Goal: Task Accomplishment & Management: Use online tool/utility

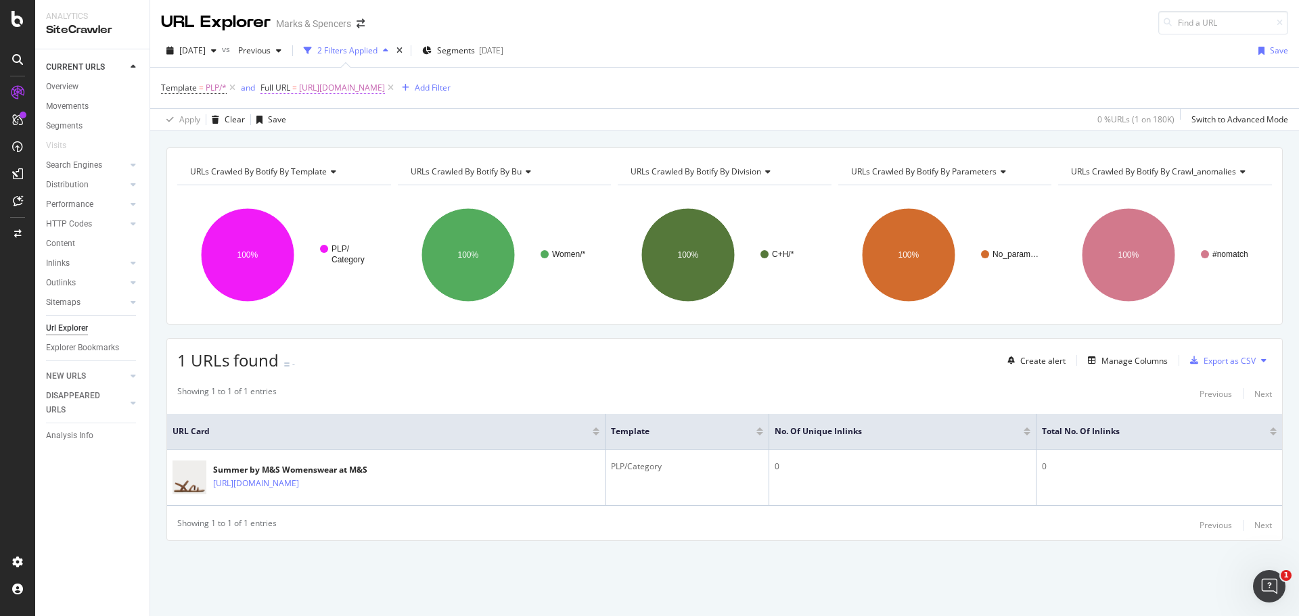
click at [319, 83] on span "[URL][DOMAIN_NAME]" at bounding box center [342, 87] width 86 height 19
click at [314, 132] on div "Equal to [URL][DOMAIN_NAME]" at bounding box center [347, 132] width 149 height 46
click at [308, 124] on div "Equal to" at bounding box center [347, 120] width 149 height 22
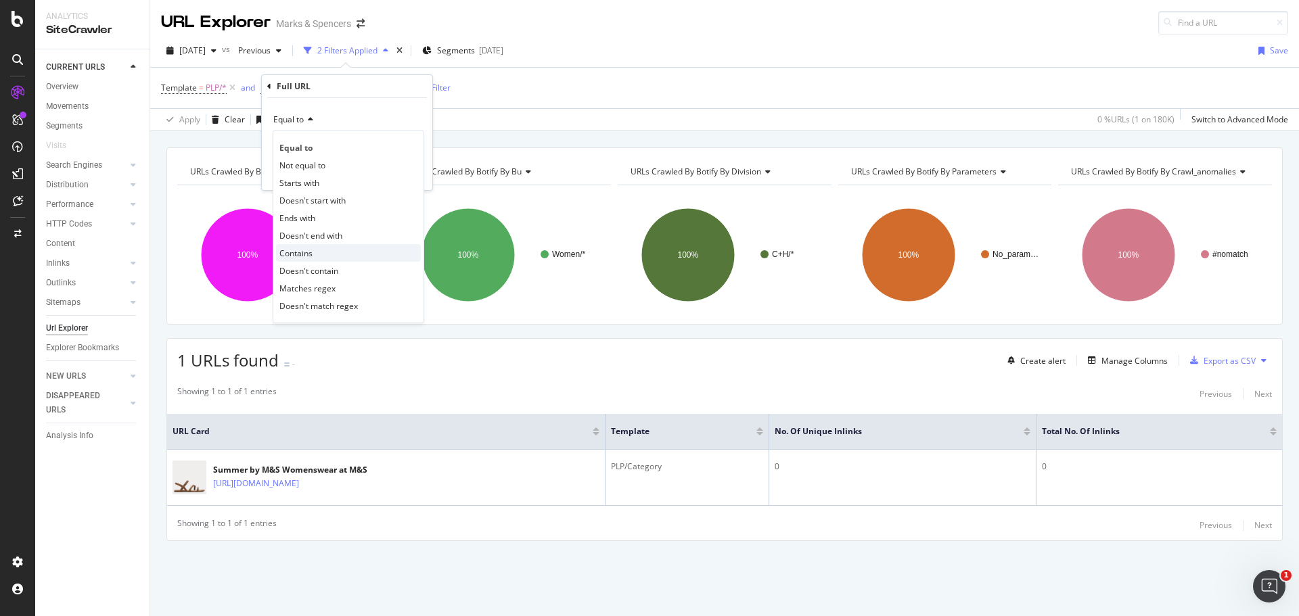
click at [315, 246] on div "Contains" at bounding box center [348, 253] width 145 height 18
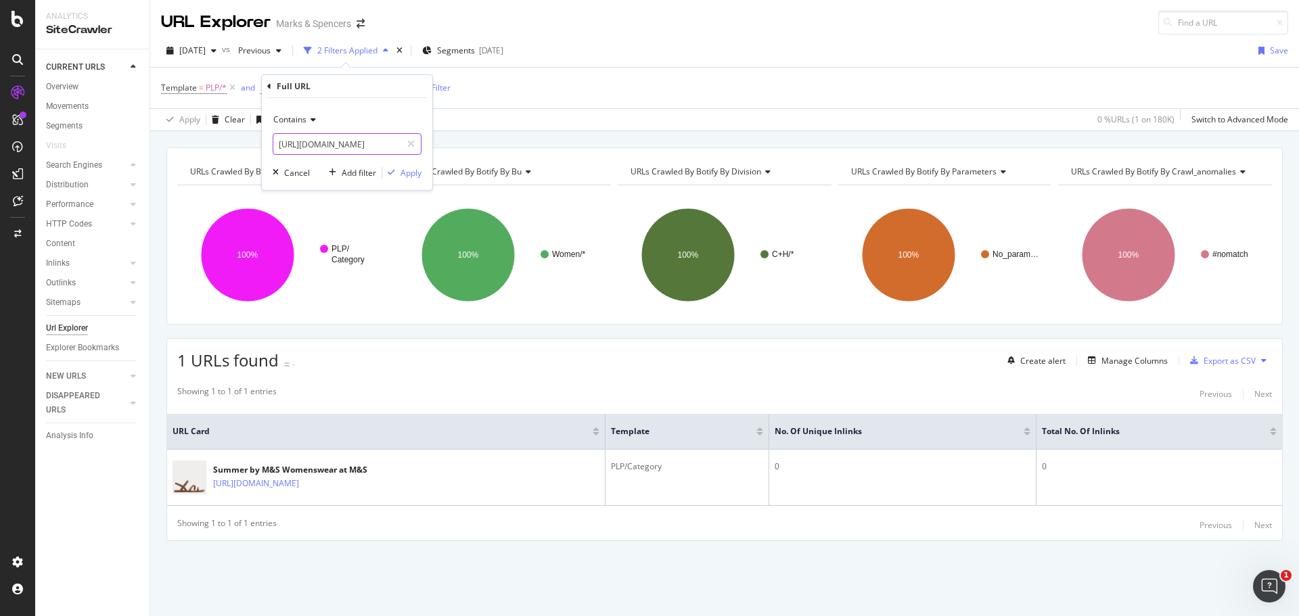
click at [331, 154] on input "[URL][DOMAIN_NAME]" at bounding box center [337, 144] width 128 height 22
paste input "Corduroy shirts"
drag, startPoint x: 321, startPoint y: 143, endPoint x: 509, endPoint y: 129, distance: 188.6
click at [509, 129] on body "Analytics SiteCrawler CURRENT URLS Overview Movements Segments Visits Search En…" at bounding box center [649, 308] width 1299 height 616
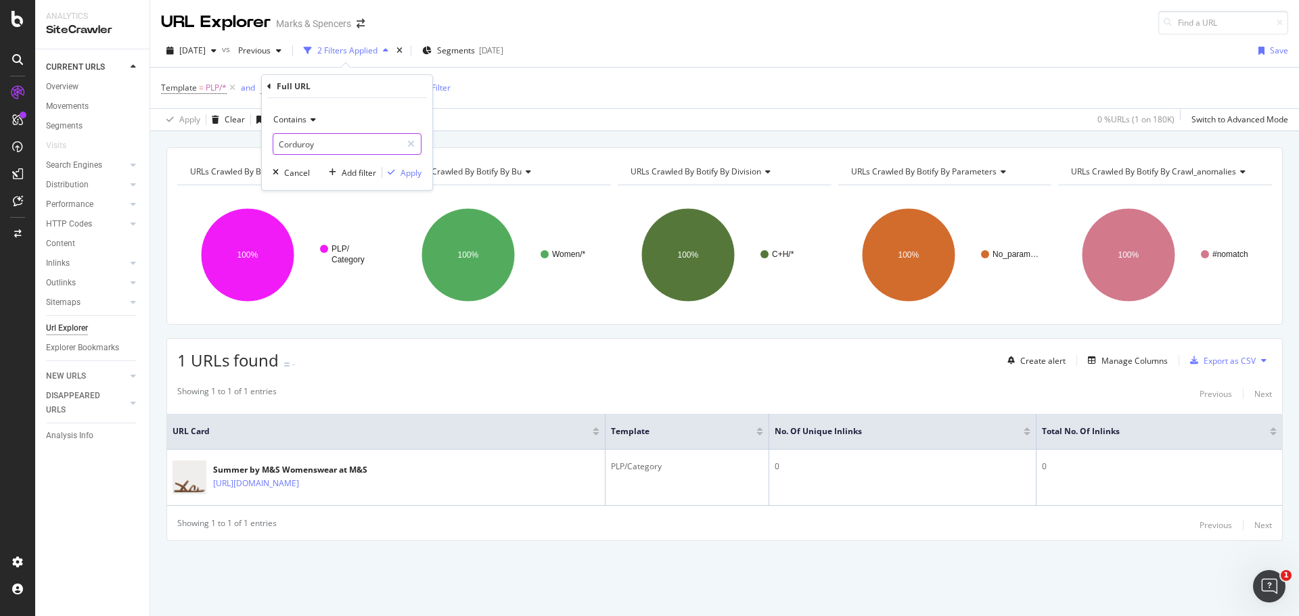
type input "Corduroy"
click at [406, 180] on div "Contains Corduroy Cancel Add filter Apply" at bounding box center [347, 144] width 170 height 92
click at [406, 175] on div "Apply" at bounding box center [410, 172] width 21 height 11
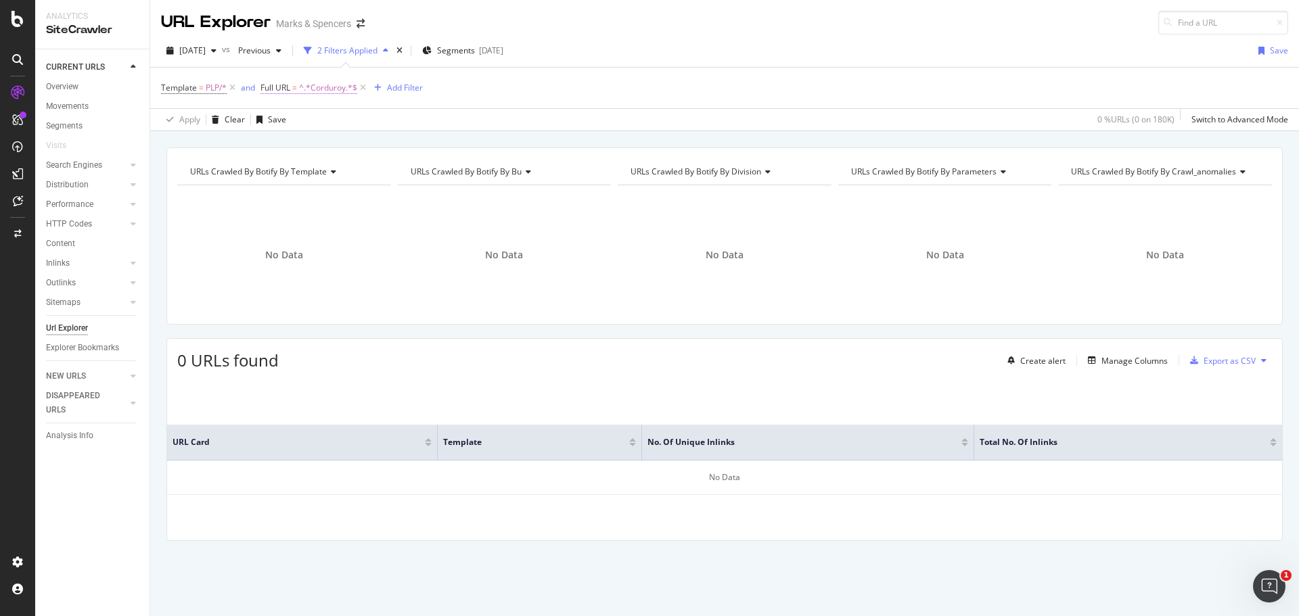
click at [315, 83] on span "^.*Corduroy.*$" at bounding box center [328, 87] width 58 height 19
click at [317, 139] on input "Corduroy" at bounding box center [337, 144] width 128 height 22
paste input "corduroy-shirts"
type input "corduroy-shirts"
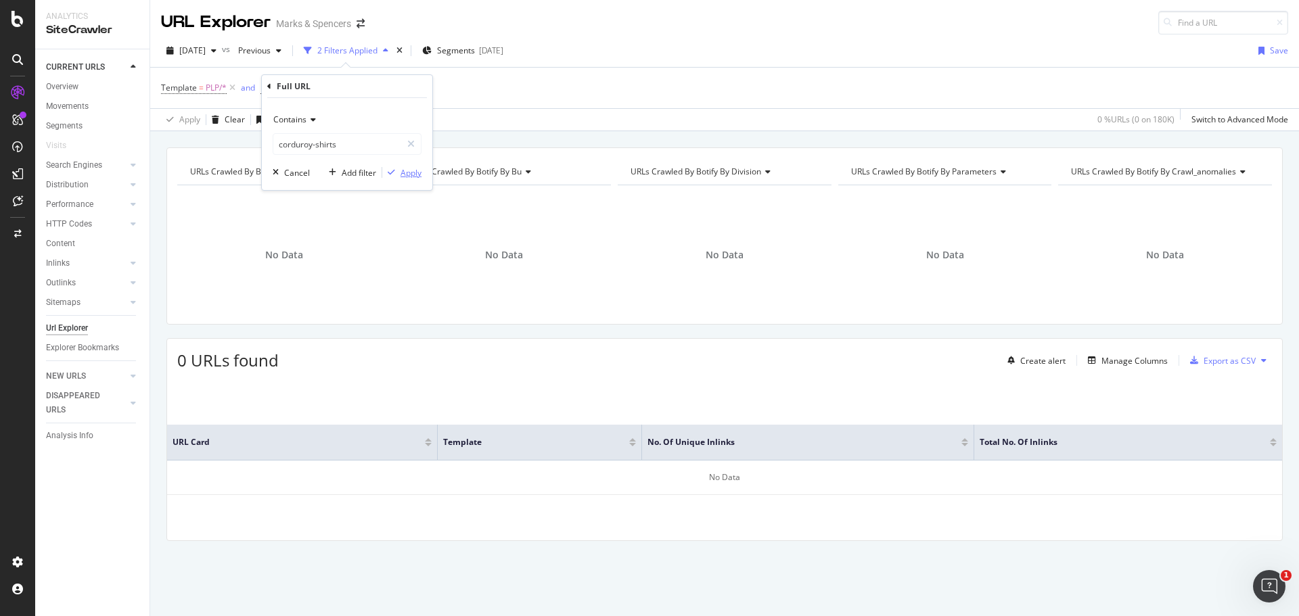
click at [403, 175] on div "Apply" at bounding box center [410, 172] width 21 height 11
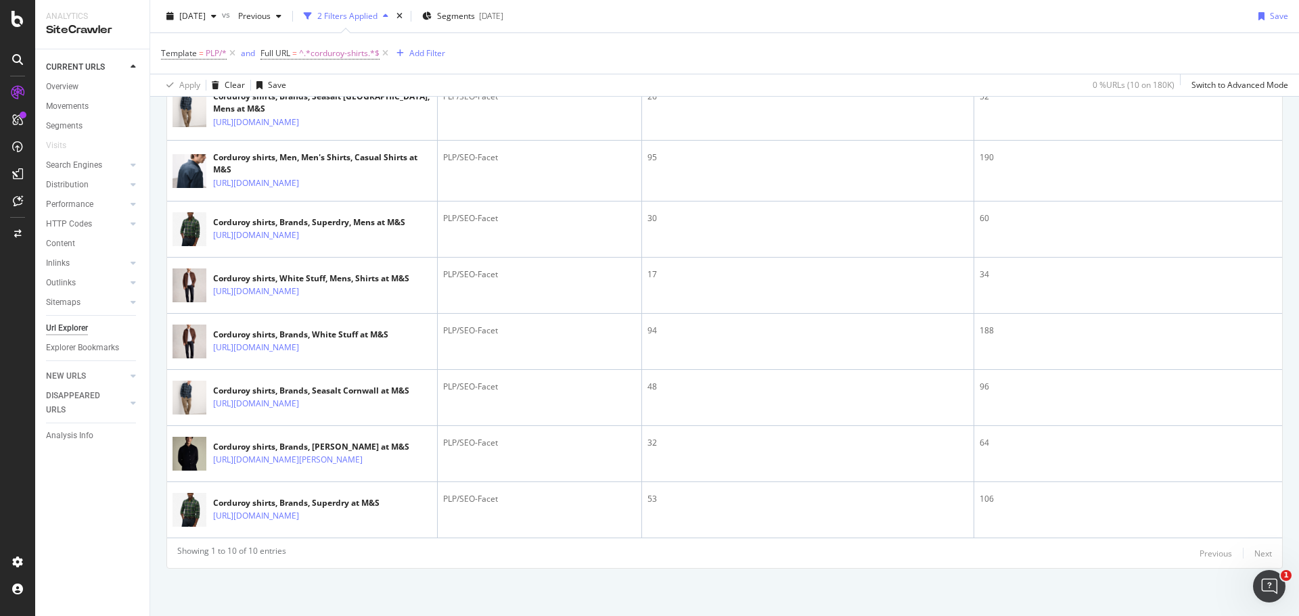
scroll to position [519, 0]
click at [324, 54] on span "^.*corduroy-shirts.*$" at bounding box center [339, 53] width 80 height 19
click at [329, 101] on input "corduroy-shirts" at bounding box center [337, 110] width 128 height 22
click at [325, 107] on input "corduroy-shirts" at bounding box center [337, 110] width 128 height 22
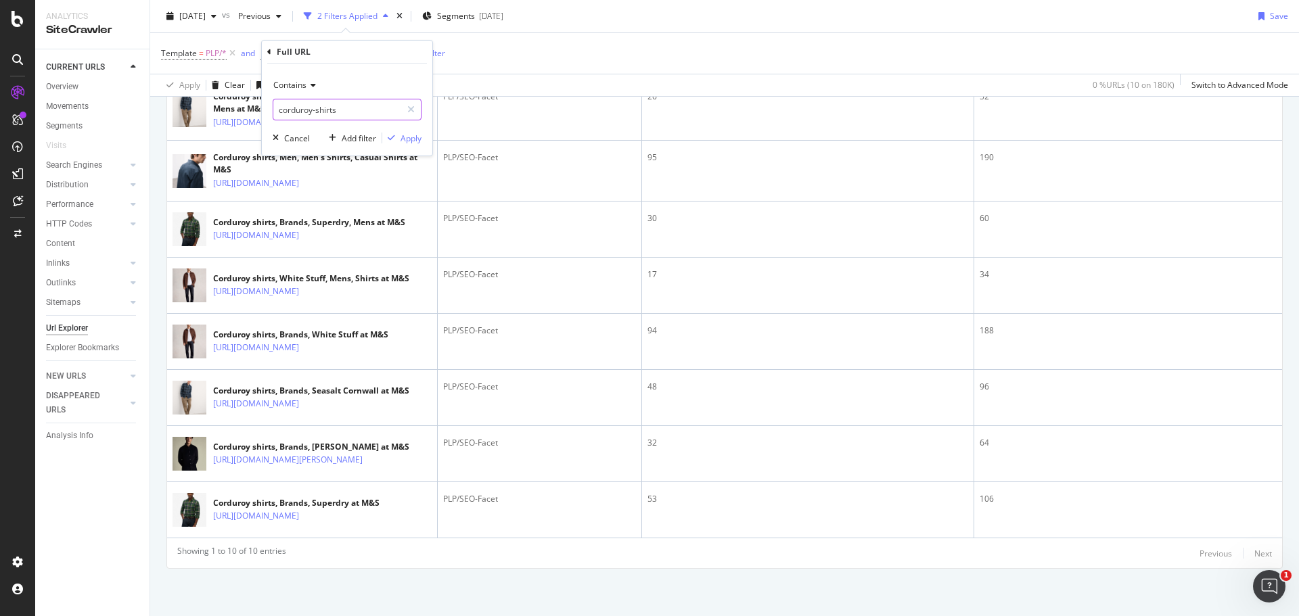
click at [325, 107] on input "corduroy-shirts" at bounding box center [337, 110] width 128 height 22
paste input "text"
type input "cord"
click at [417, 133] on div "Apply" at bounding box center [410, 138] width 21 height 11
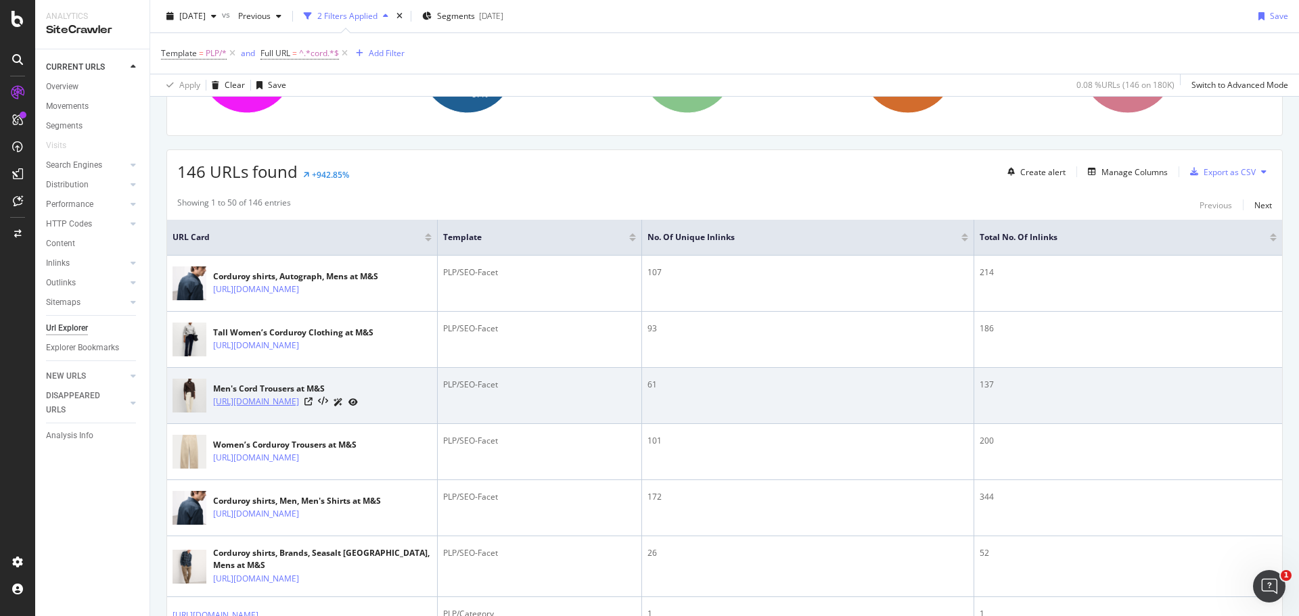
scroll to position [189, 0]
click at [313, 405] on icon at bounding box center [308, 401] width 8 height 8
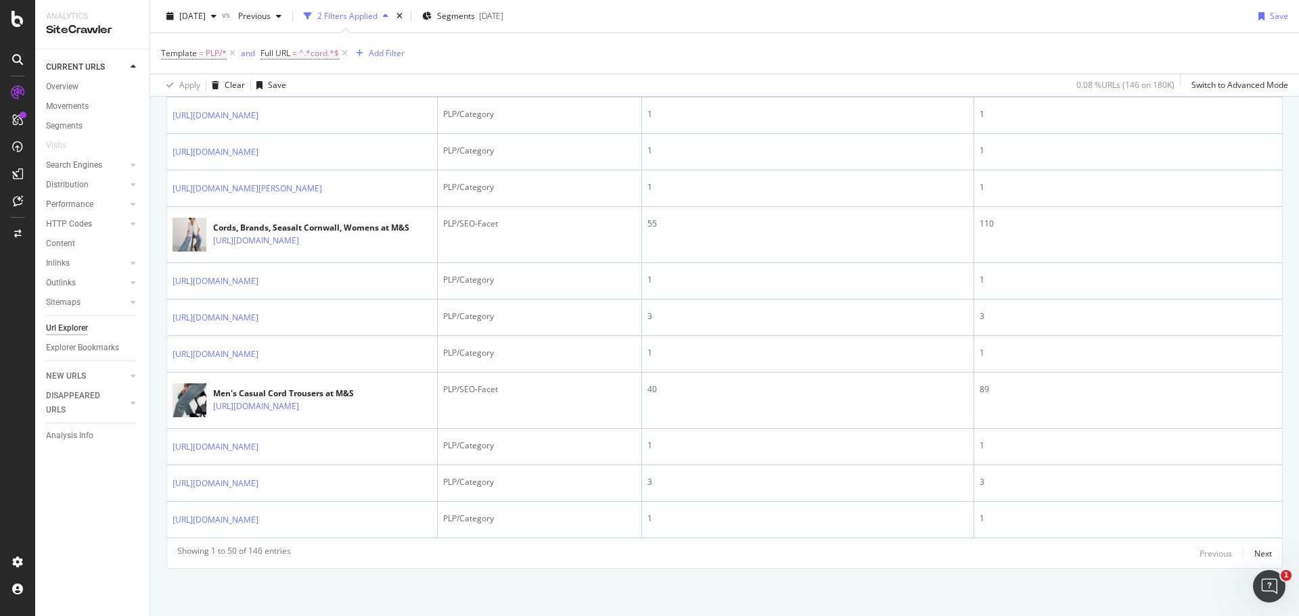
scroll to position [2682, 0]
click at [409, 300] on td "[URL][DOMAIN_NAME]" at bounding box center [302, 318] width 271 height 37
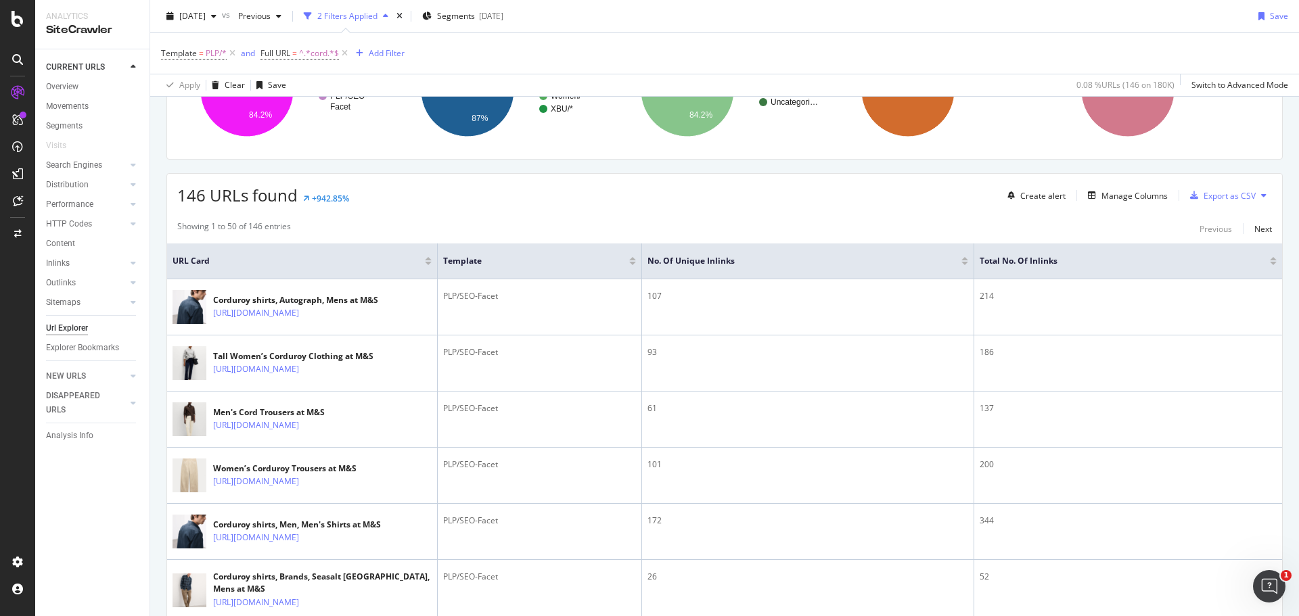
scroll to position [165, 0]
click at [1136, 195] on div "Manage Columns" at bounding box center [1134, 195] width 66 height 11
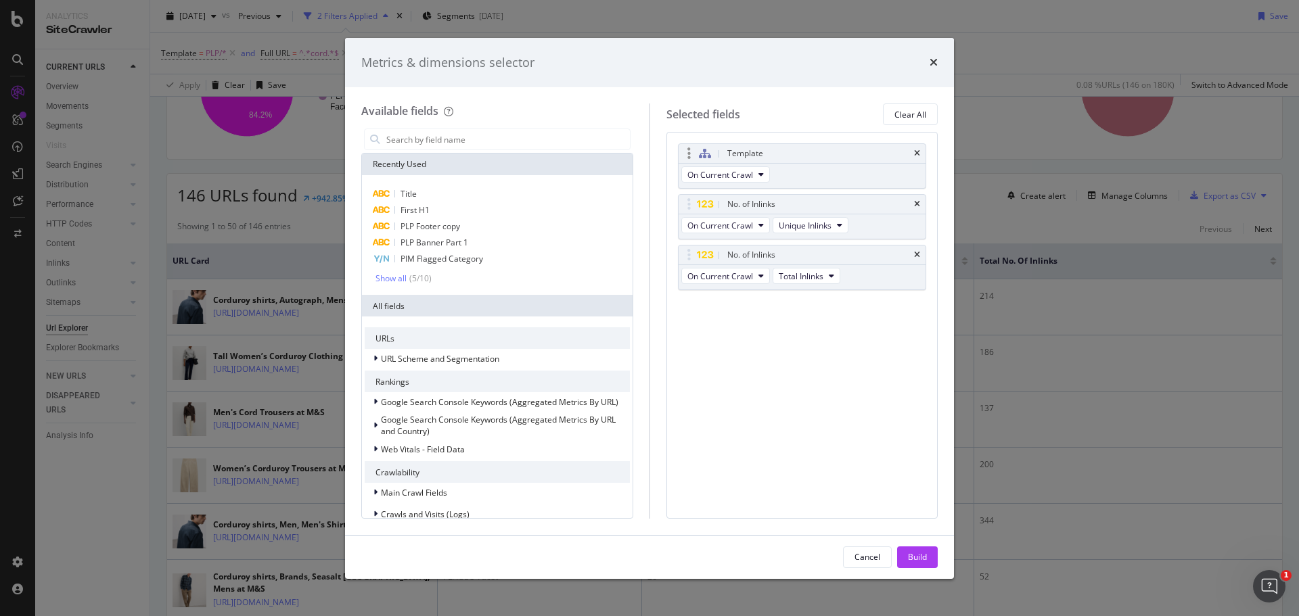
click at [911, 153] on div "Template" at bounding box center [802, 153] width 248 height 19
click at [916, 154] on icon "times" at bounding box center [917, 153] width 6 height 8
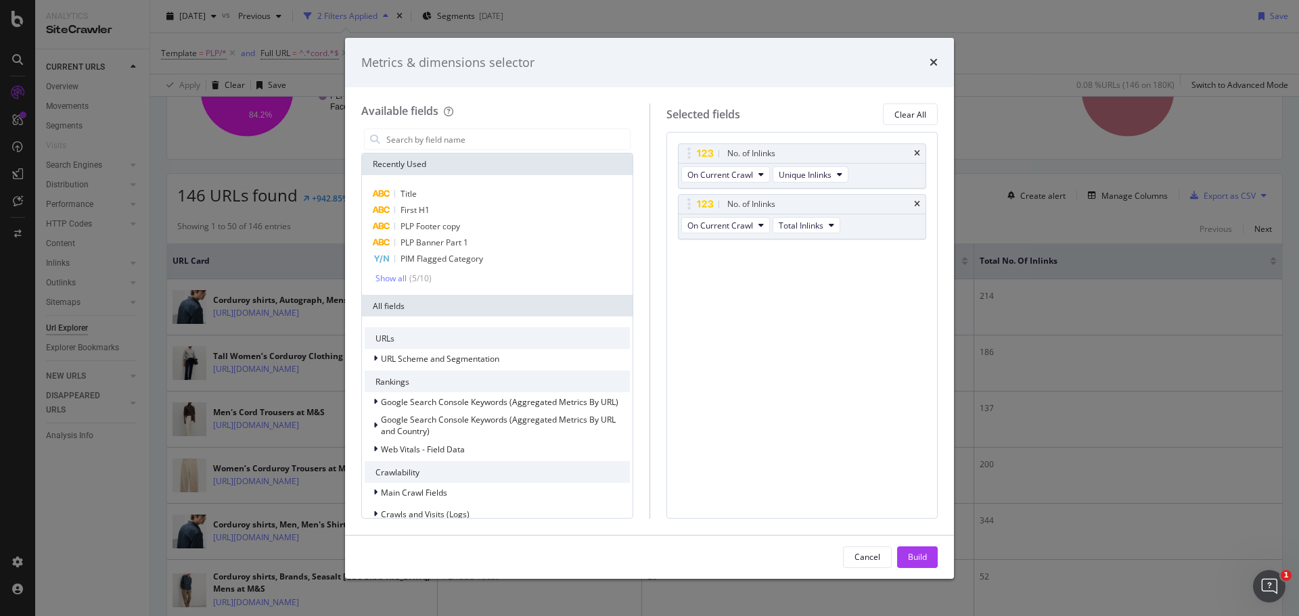
click at [916, 154] on icon "times" at bounding box center [917, 153] width 6 height 8
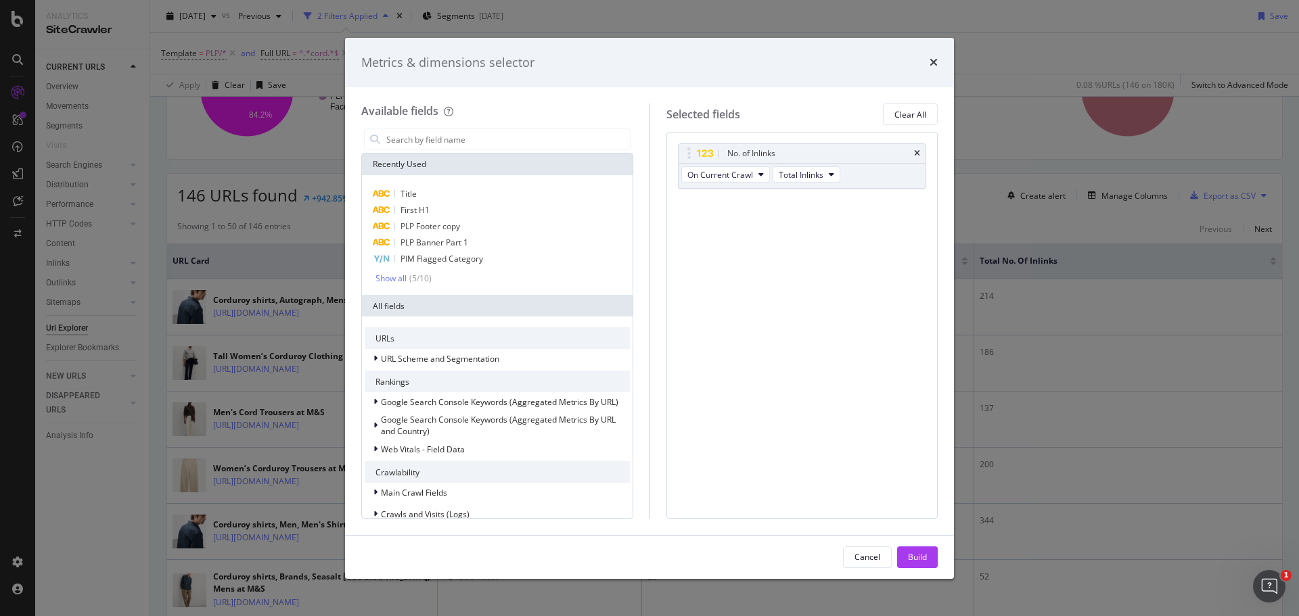
click at [916, 154] on icon "times" at bounding box center [917, 153] width 6 height 8
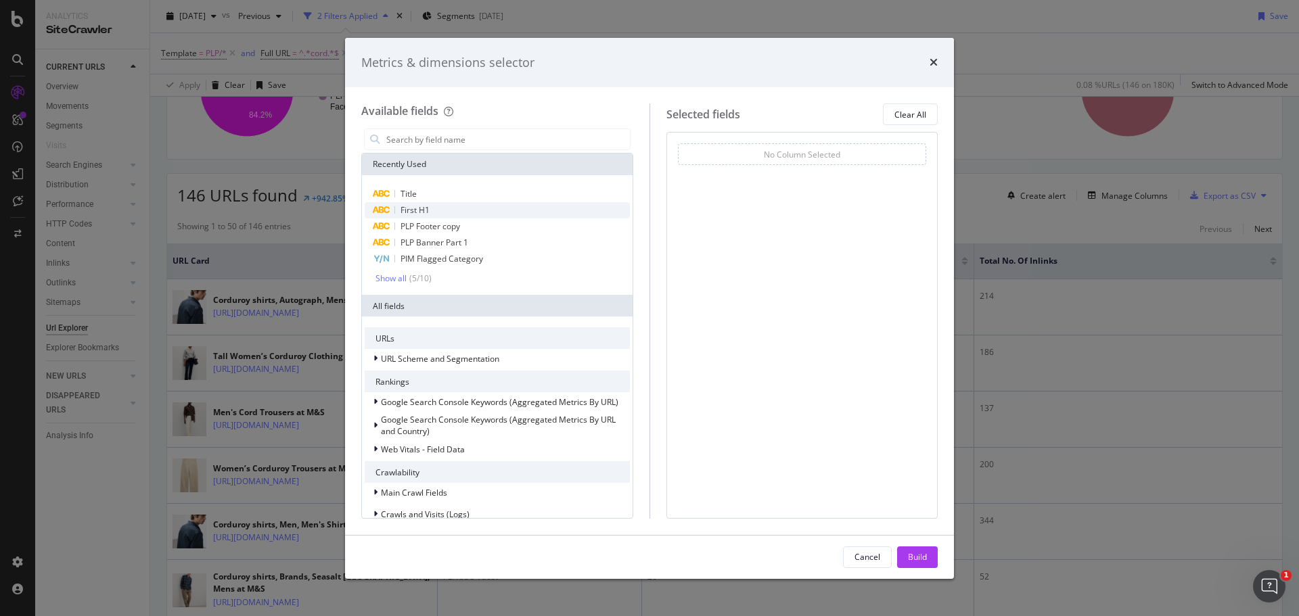
click at [414, 212] on span "First H1" at bounding box center [414, 209] width 29 height 11
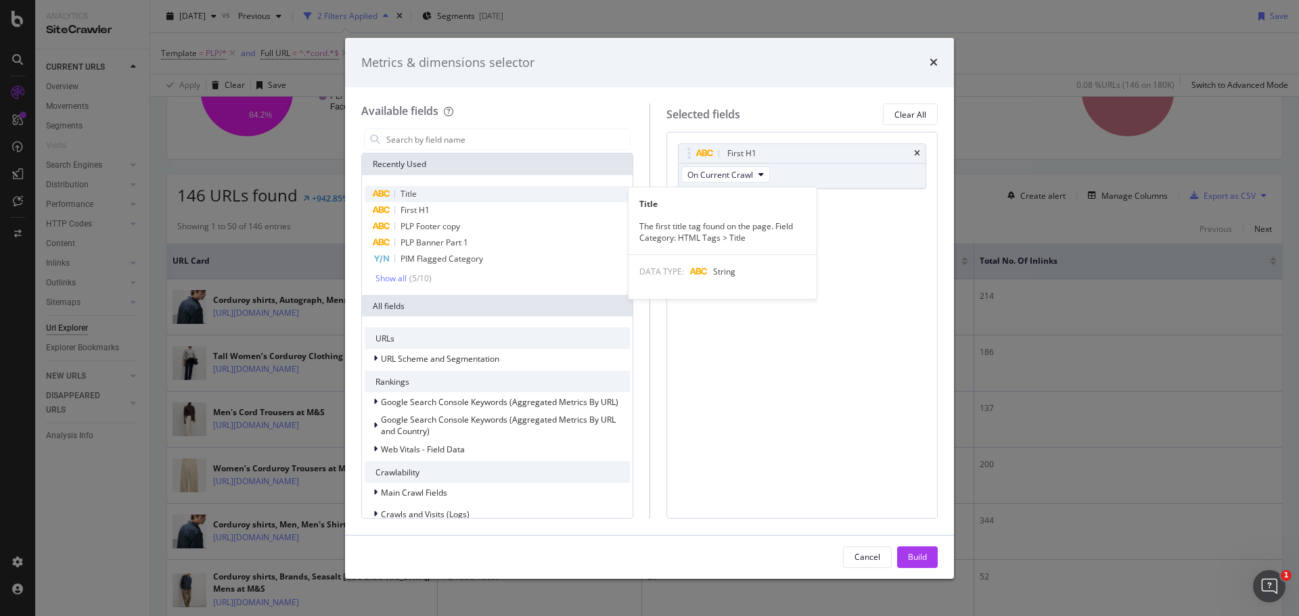
click at [409, 197] on span "Title" at bounding box center [408, 193] width 16 height 11
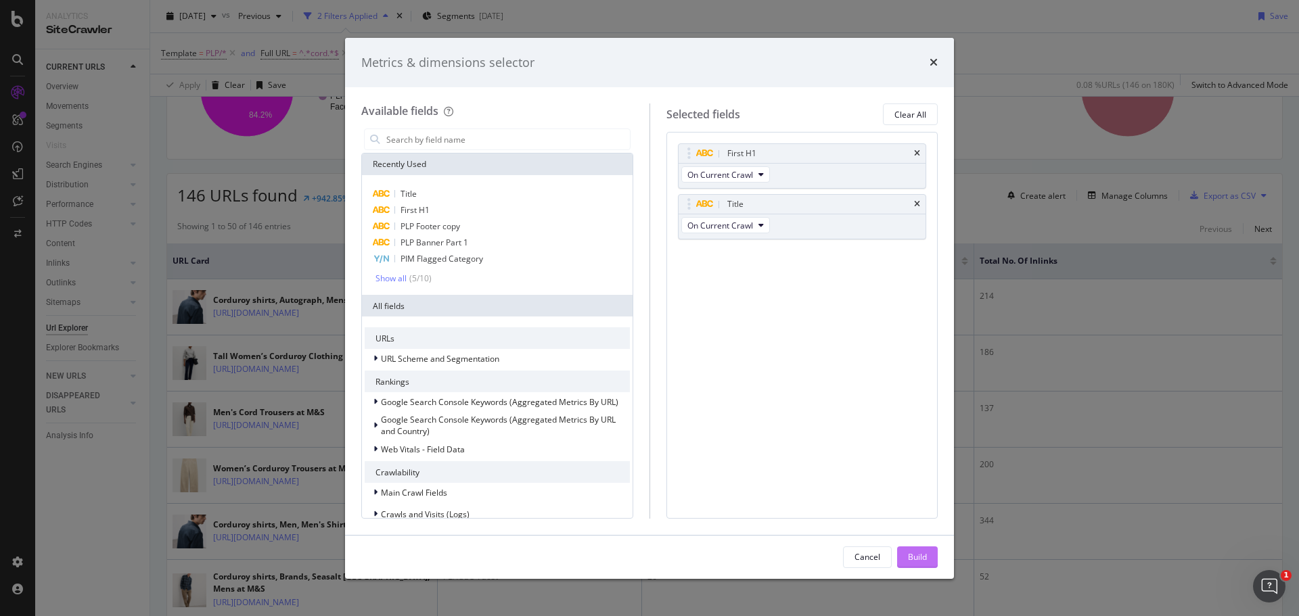
click at [919, 557] on div "Build" at bounding box center [917, 556] width 19 height 11
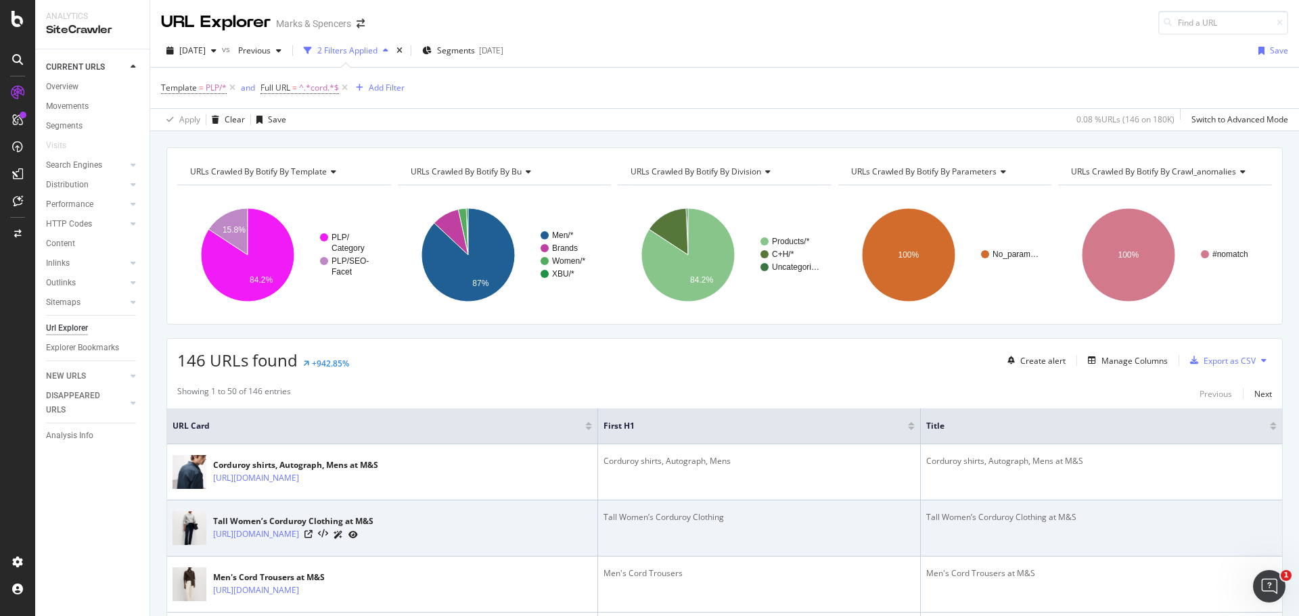
click at [358, 529] on div at bounding box center [330, 535] width 53 height 14
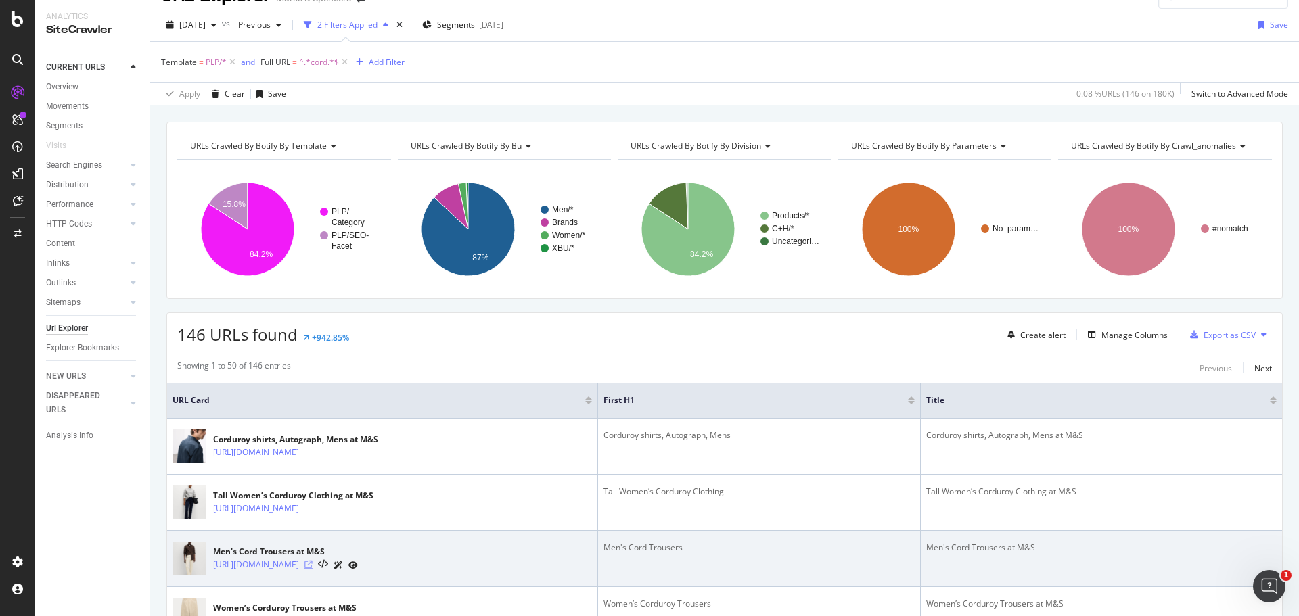
click at [313, 566] on icon at bounding box center [308, 565] width 8 height 8
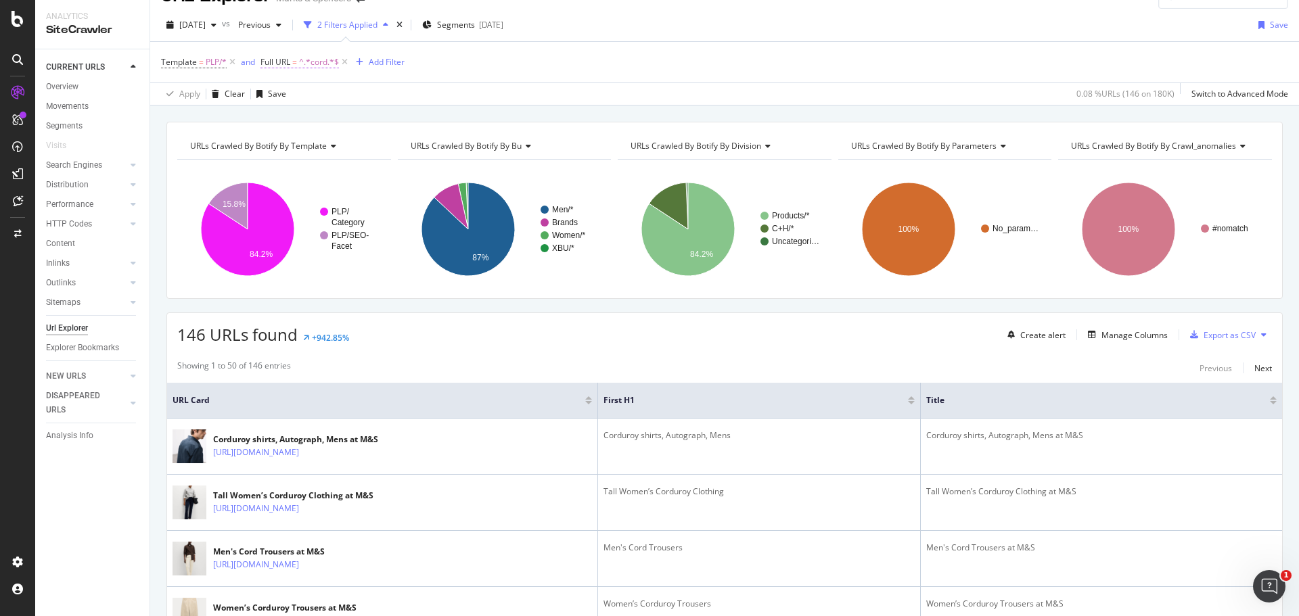
click at [304, 54] on span "^.*cord.*$" at bounding box center [319, 62] width 40 height 19
click at [315, 120] on input "cord" at bounding box center [337, 119] width 128 height 22
paste input "fs5/cords"
type input "fs5/cord"
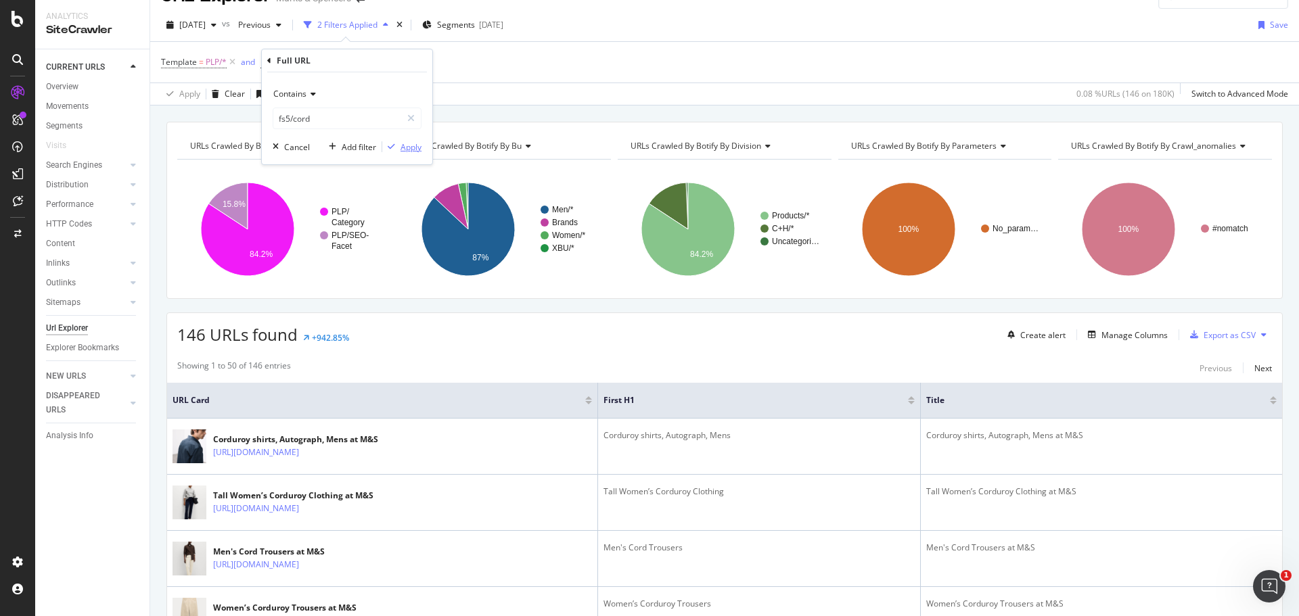
click at [405, 146] on div "Apply" at bounding box center [410, 146] width 21 height 11
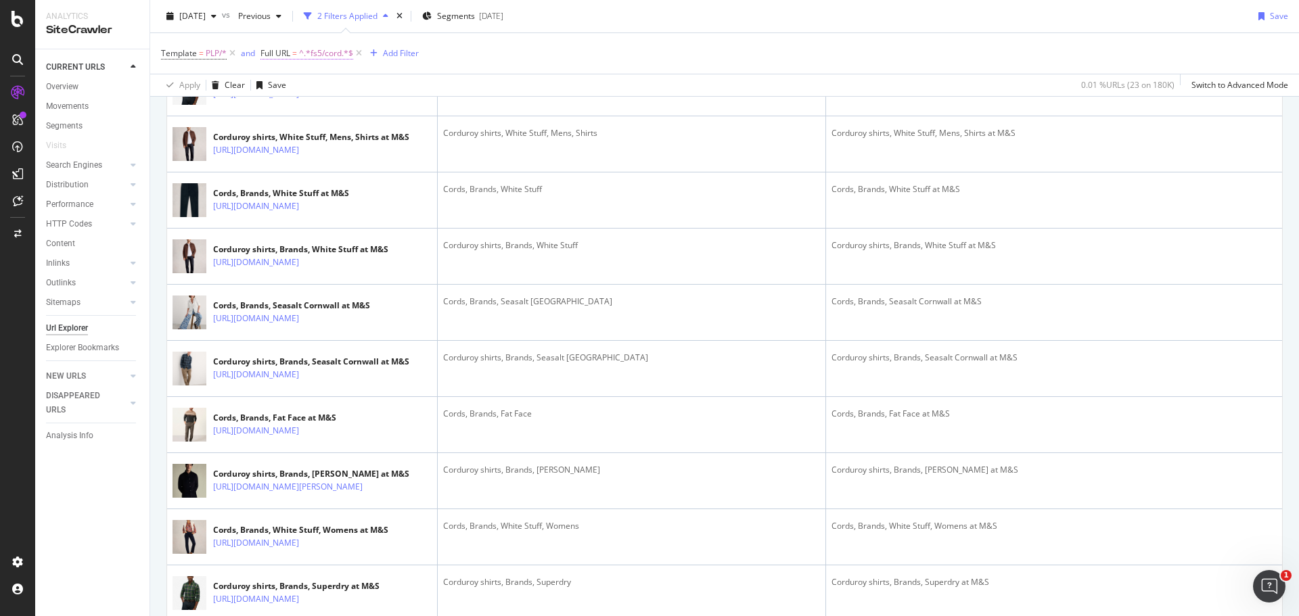
scroll to position [1067, 0]
click at [333, 50] on span "^.*fs5/cord.*$" at bounding box center [326, 53] width 54 height 19
click at [359, 113] on input "fs5/cord" at bounding box center [337, 110] width 128 height 22
paste input "argyle"
type input "fs5/argyle"
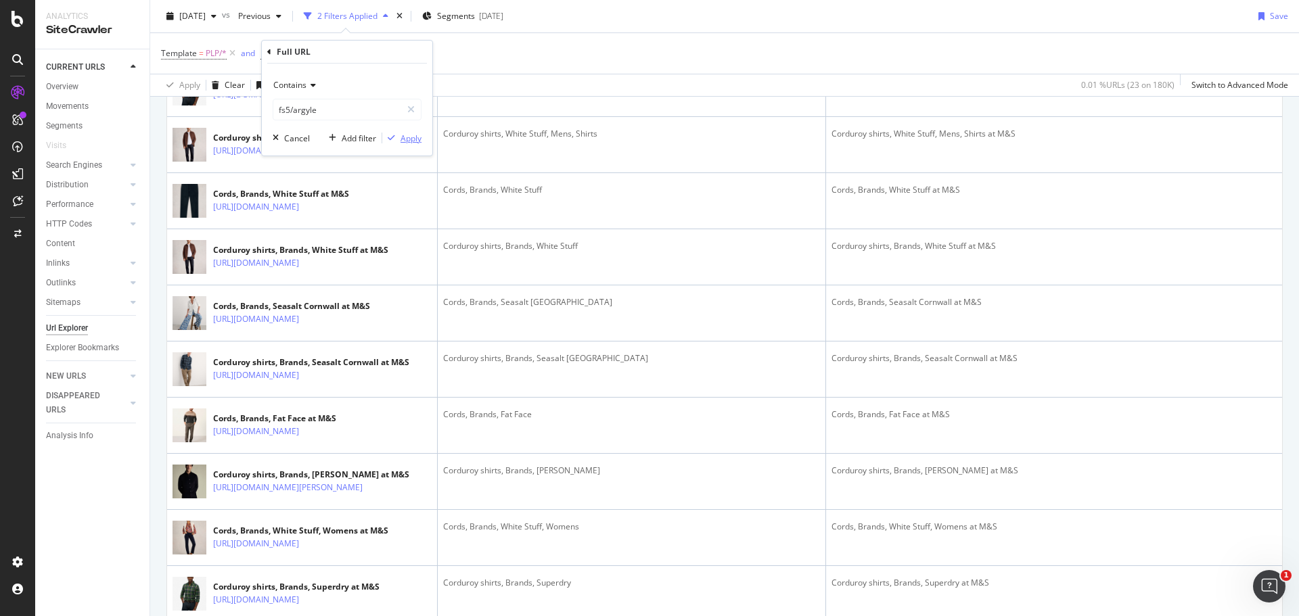
click at [400, 141] on div "Apply" at bounding box center [410, 138] width 21 height 11
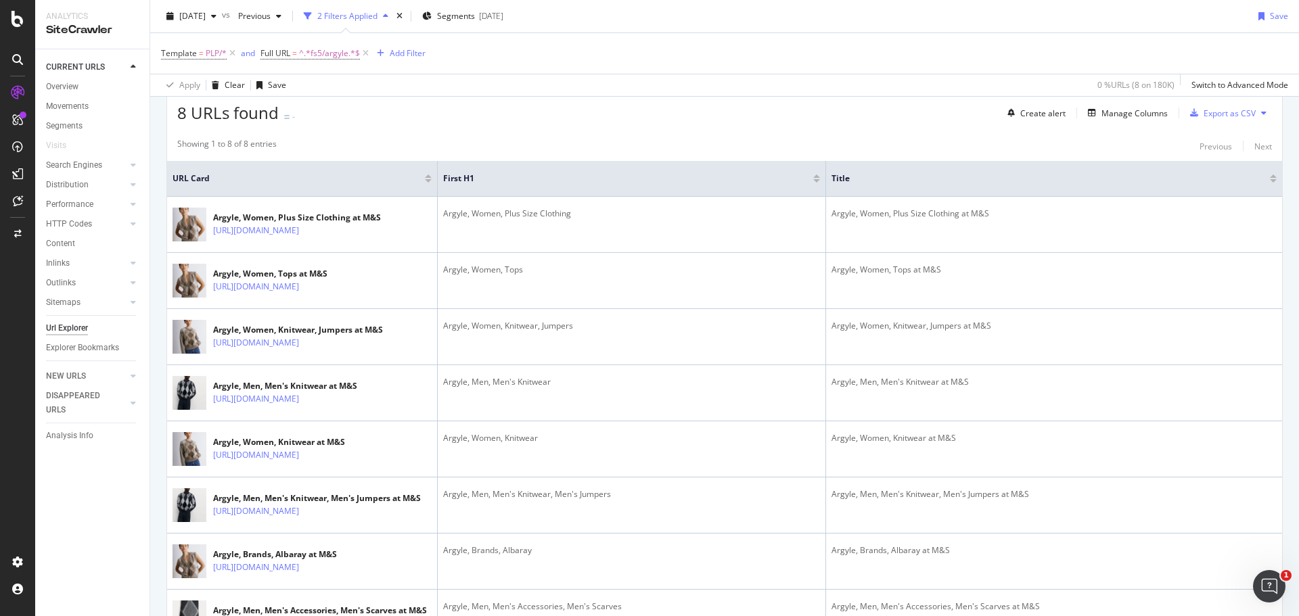
scroll to position [248, 0]
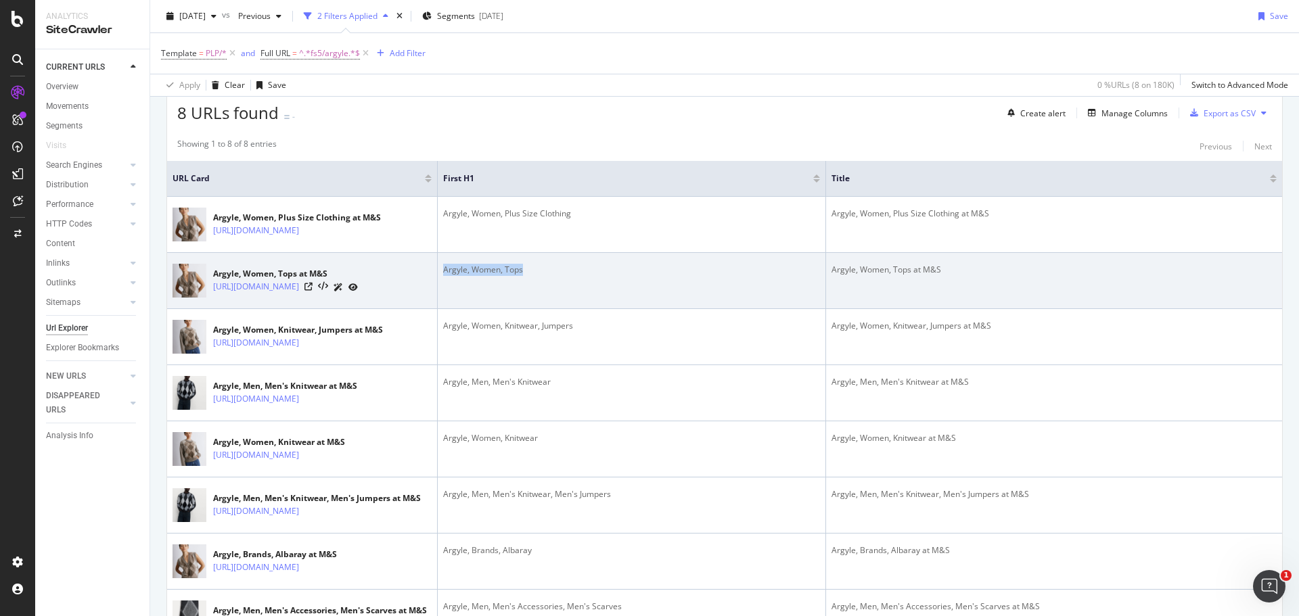
drag, startPoint x: 530, startPoint y: 277, endPoint x: 442, endPoint y: 280, distance: 88.7
click at [442, 280] on td "Argyle, Women, Tops" at bounding box center [632, 281] width 388 height 56
copy div "Argyle, Women, Tops"
click at [313, 291] on icon at bounding box center [308, 287] width 8 height 8
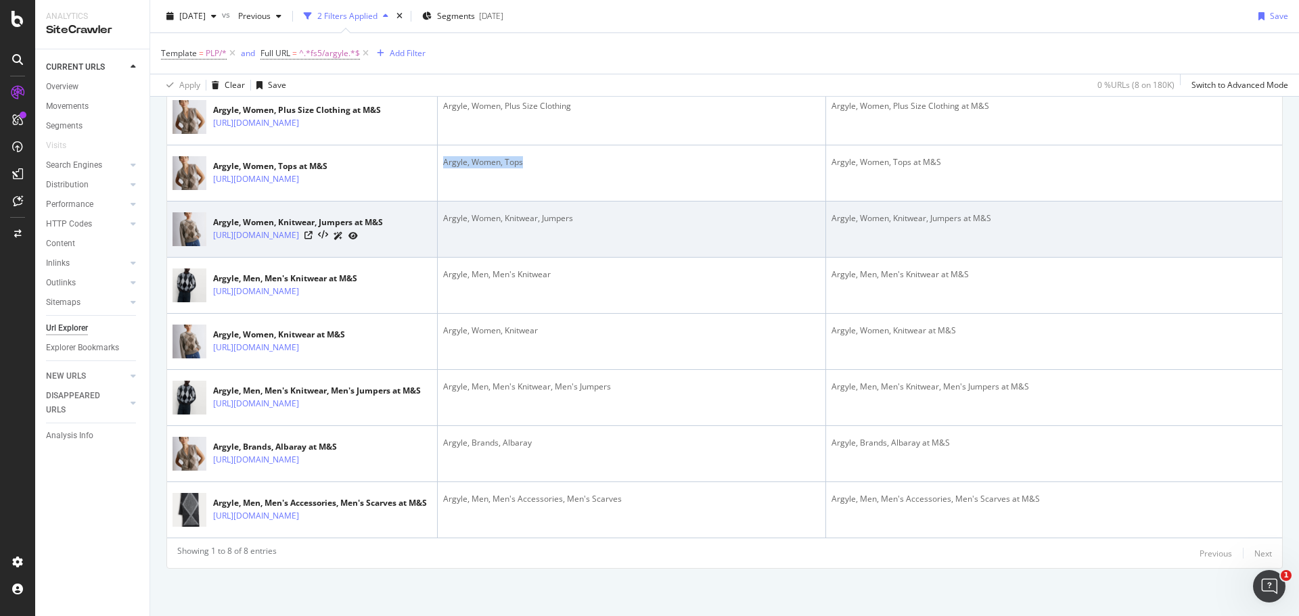
scroll to position [309, 0]
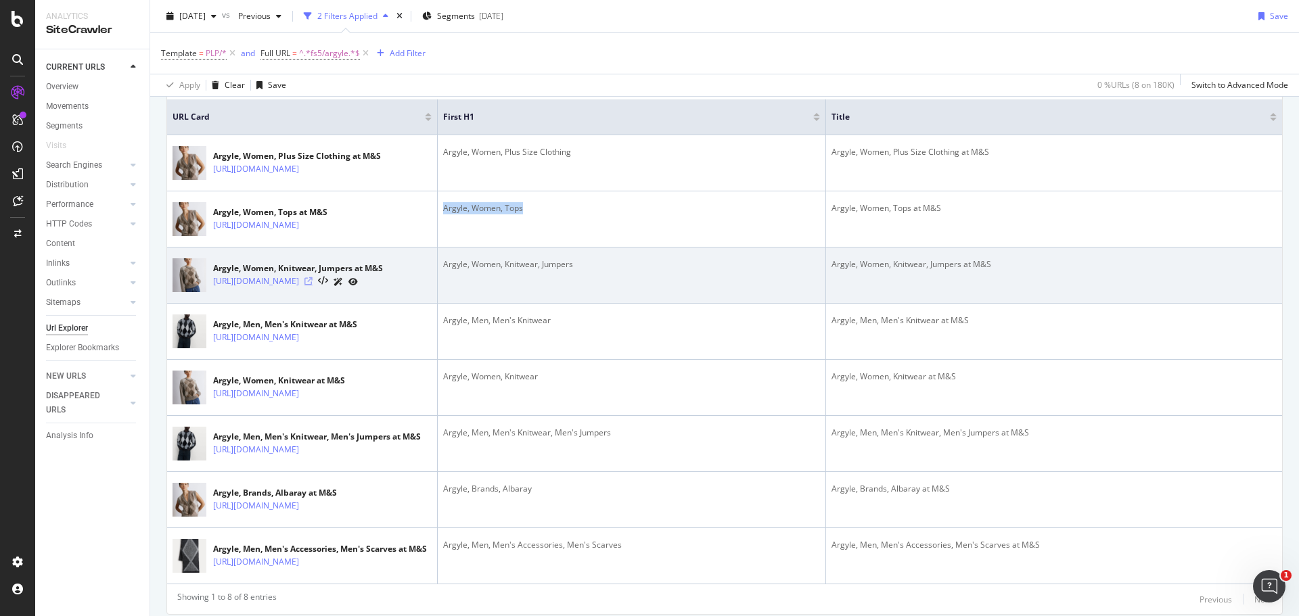
click at [313, 285] on icon at bounding box center [308, 281] width 8 height 8
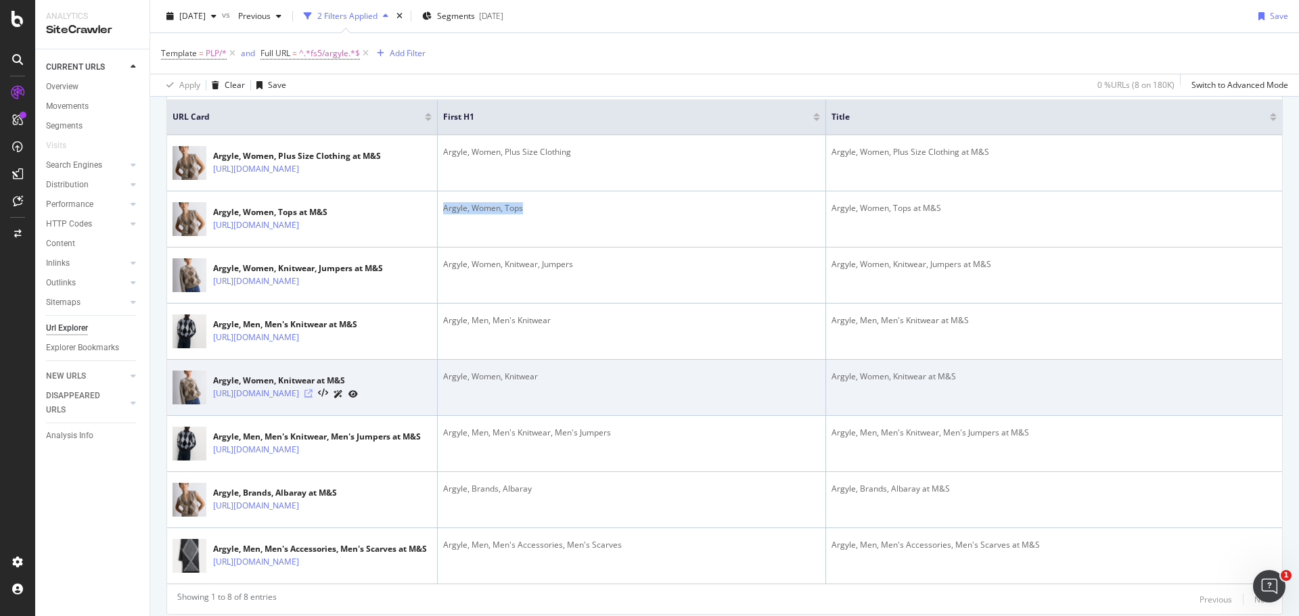
click at [313, 398] on icon at bounding box center [308, 394] width 8 height 8
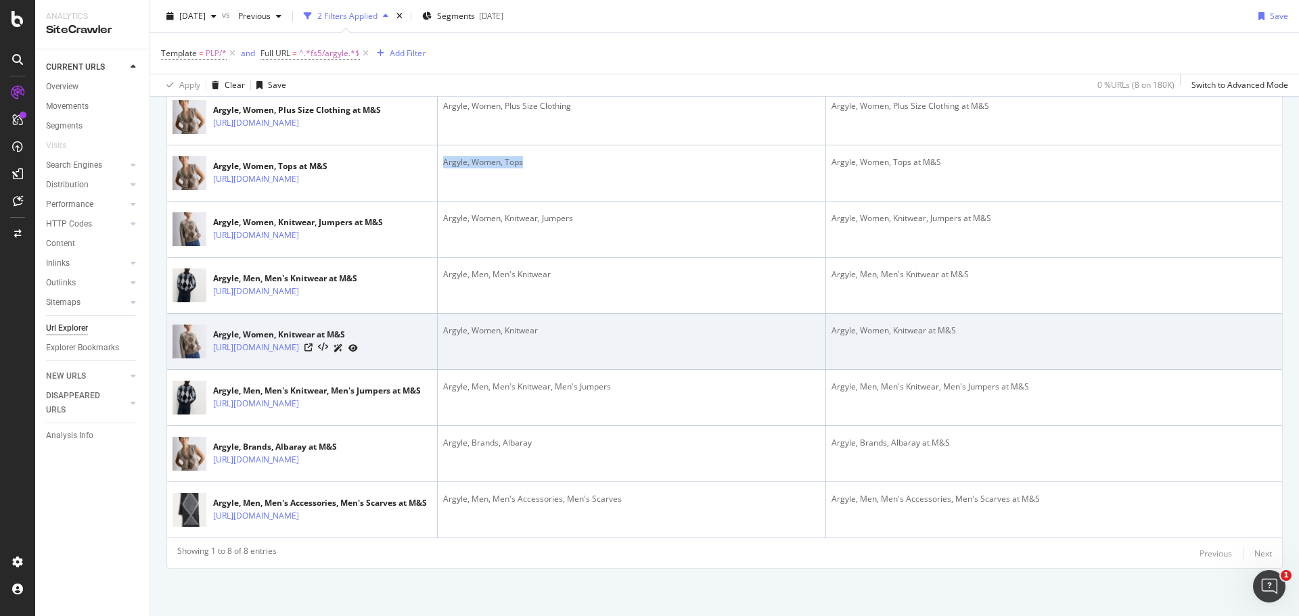
scroll to position [413, 0]
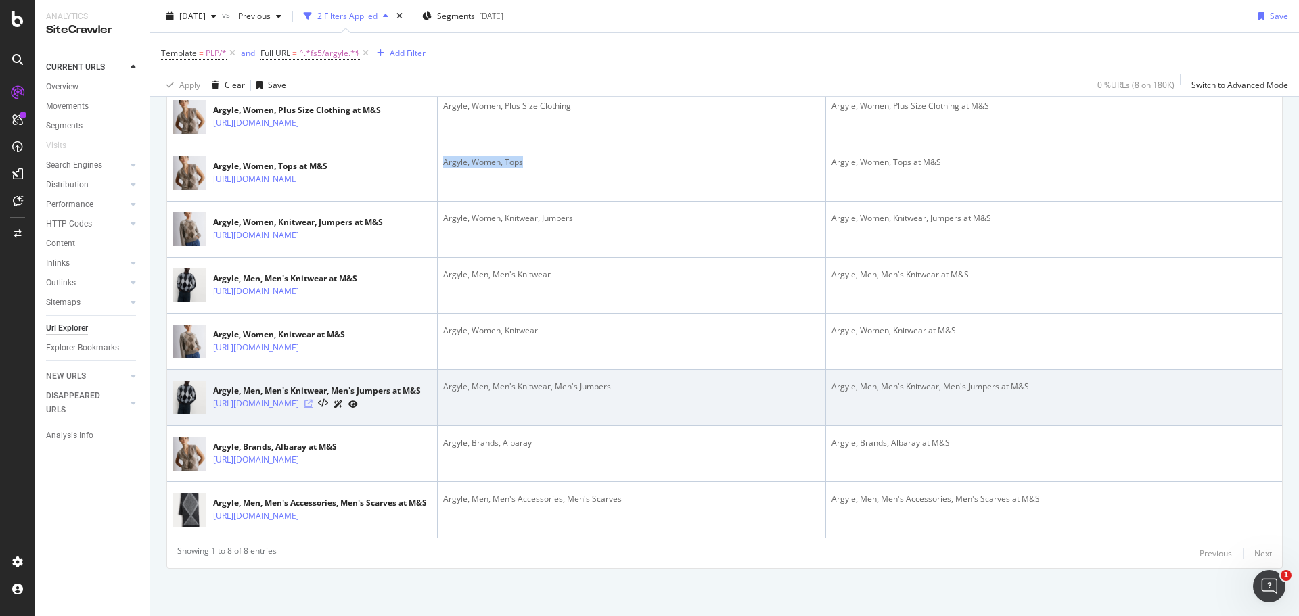
click at [313, 400] on icon at bounding box center [308, 404] width 8 height 8
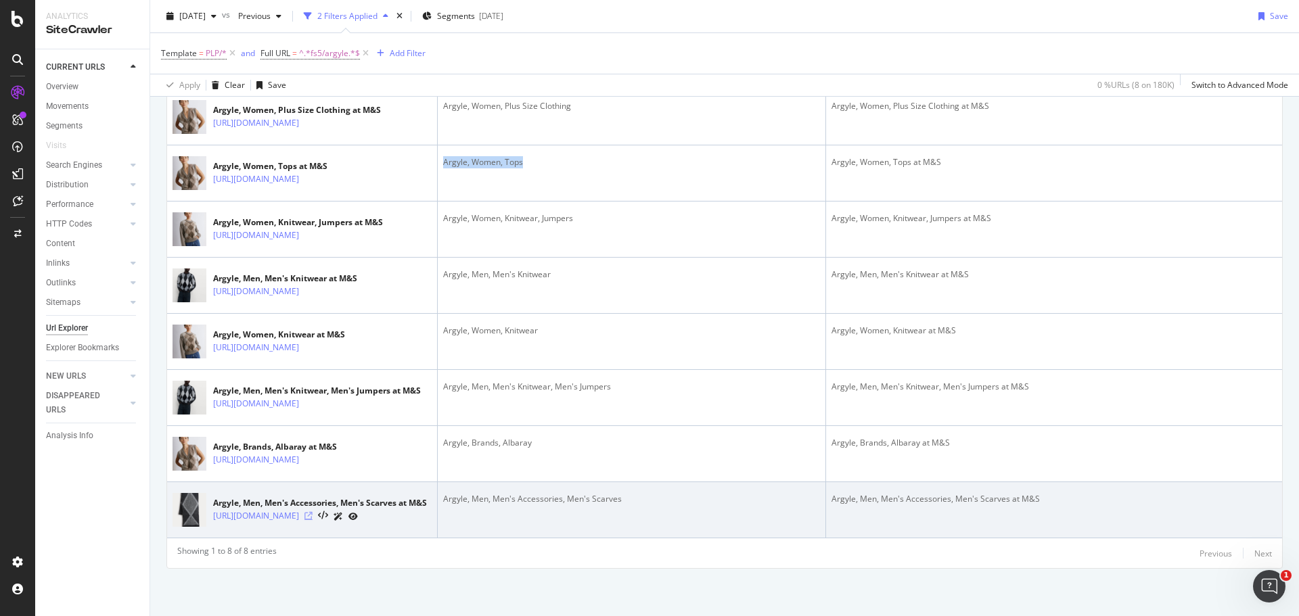
click at [313, 519] on icon at bounding box center [308, 516] width 8 height 8
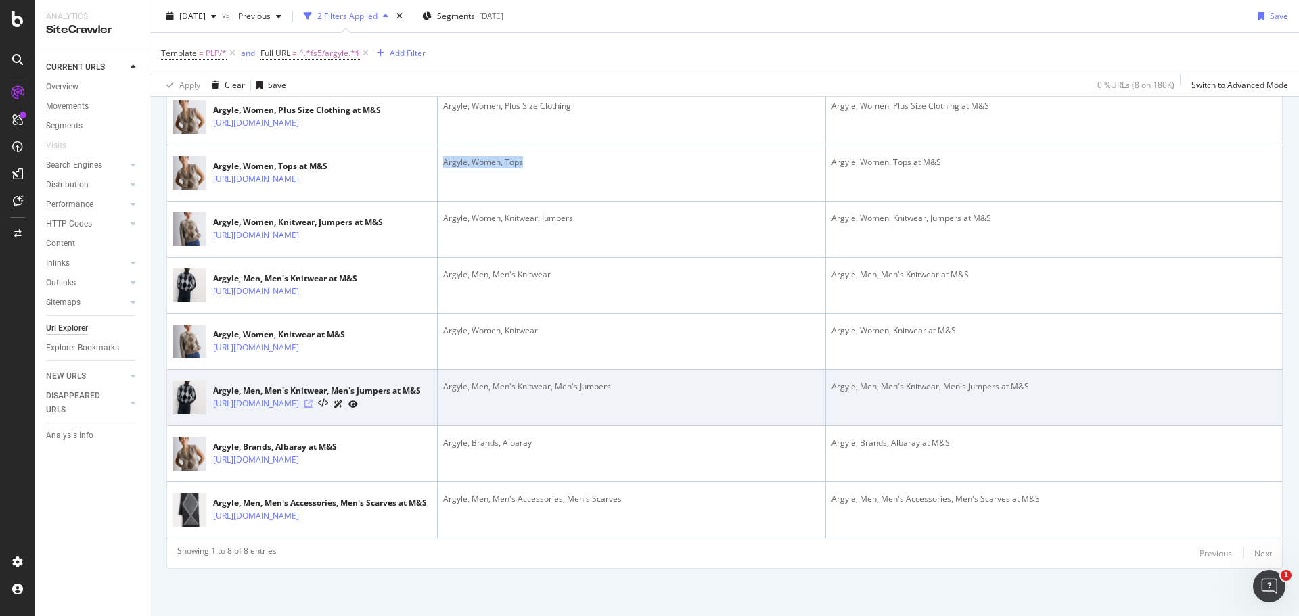
click at [313, 400] on icon at bounding box center [308, 404] width 8 height 8
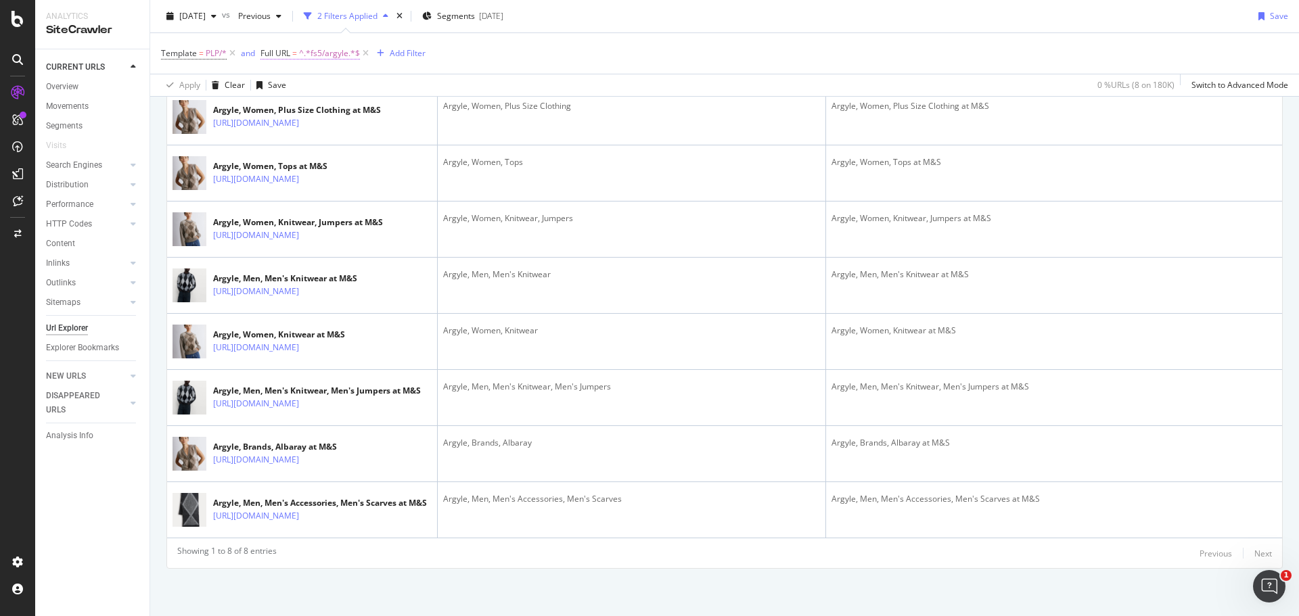
click at [326, 50] on span "^.*fs5/argyle.*$" at bounding box center [329, 53] width 61 height 19
click at [323, 106] on input "fs5/argyle" at bounding box center [337, 110] width 128 height 22
type input "fs5/ski"
click at [400, 137] on div "Apply" at bounding box center [410, 138] width 21 height 11
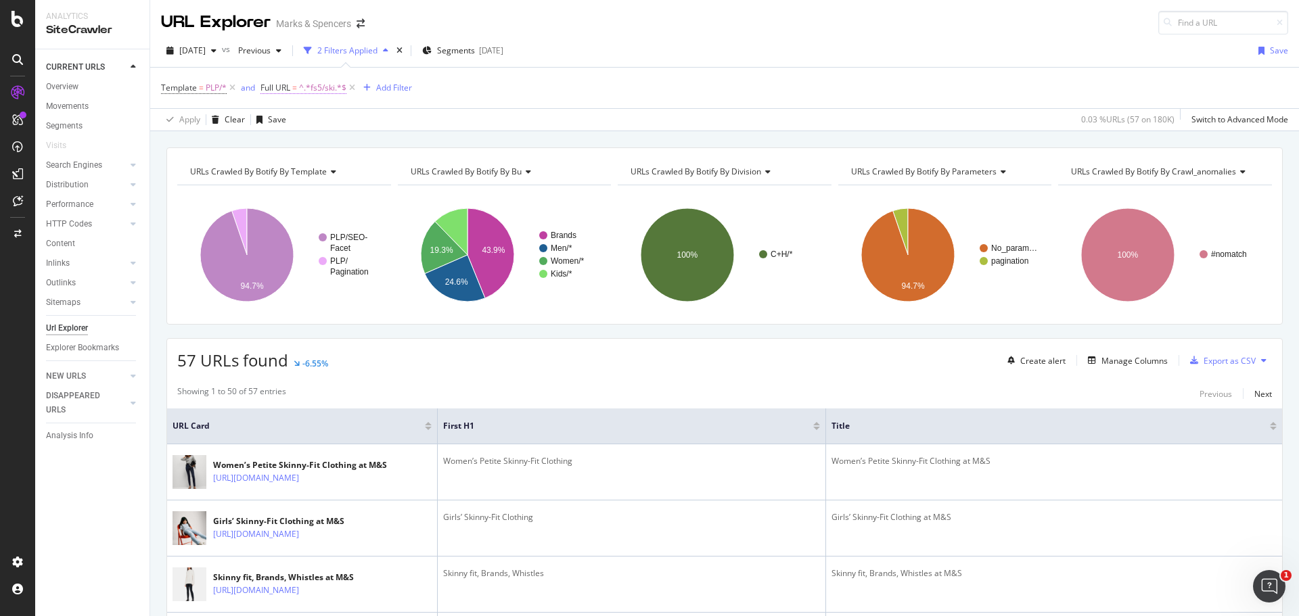
click at [321, 80] on span "^.*fs5/ski.*$" at bounding box center [322, 87] width 47 height 19
click at [333, 147] on input "fs5/ski" at bounding box center [337, 144] width 128 height 22
type input "fs5/skiing"
click at [411, 172] on div "Apply" at bounding box center [410, 172] width 21 height 11
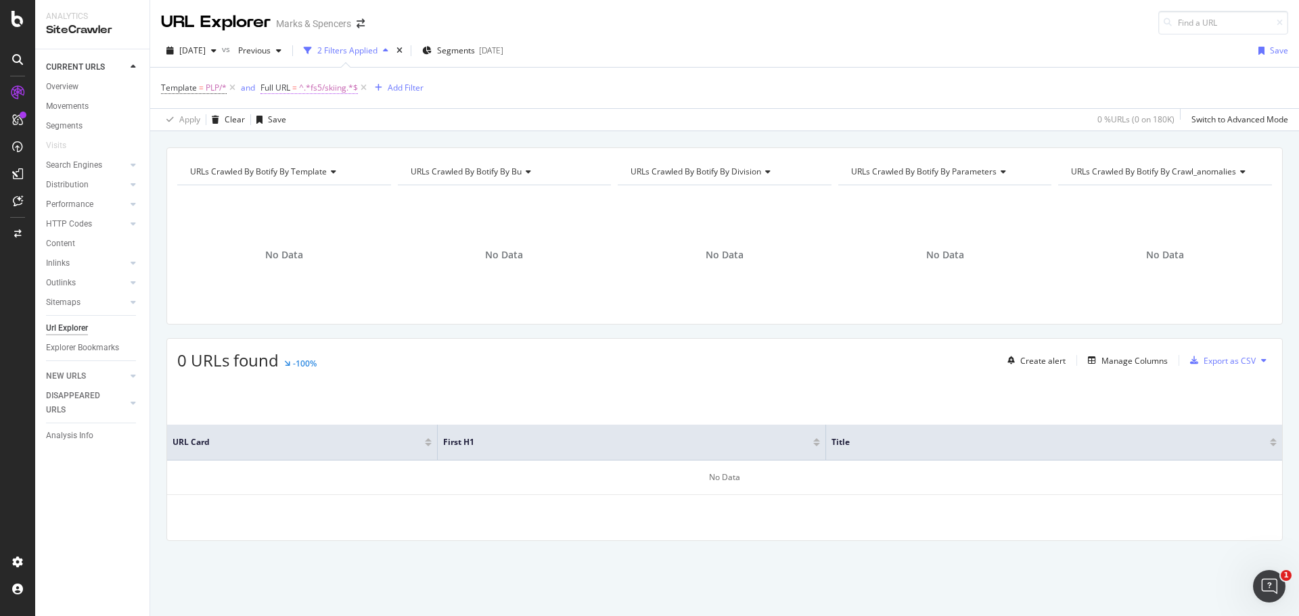
click at [315, 88] on span "^.*fs5/skiing.*$" at bounding box center [328, 87] width 59 height 19
click at [313, 145] on input "fs5/skiing" at bounding box center [337, 144] width 128 height 22
paste input "[URL][DOMAIN_NAME]"
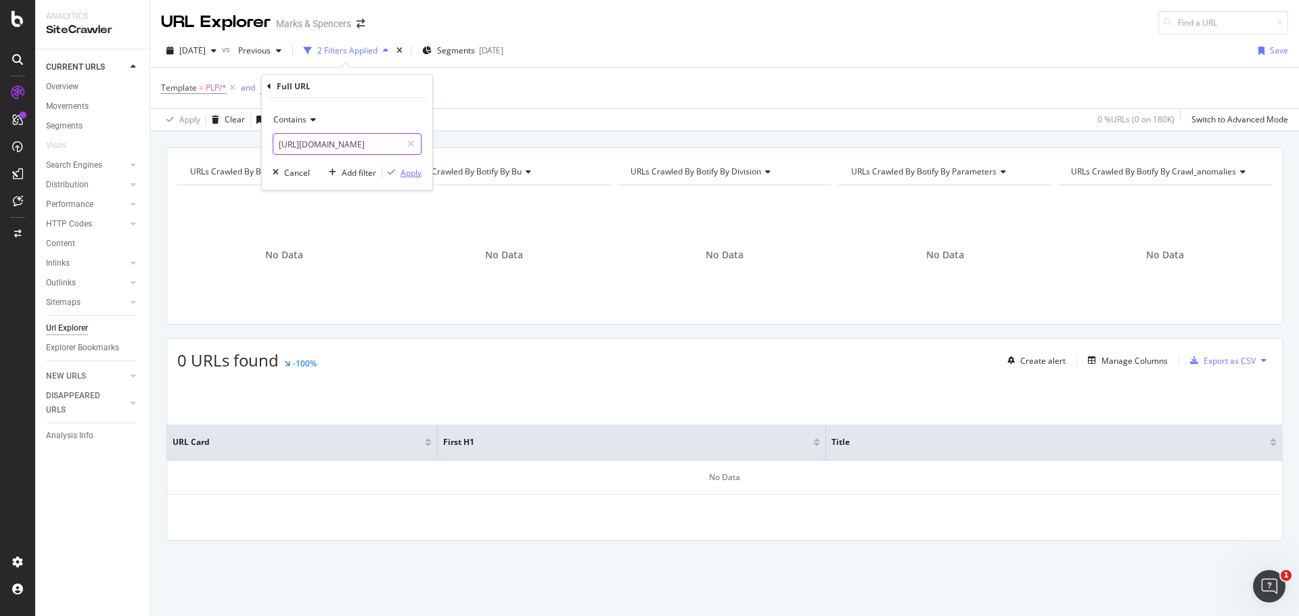
type input "[URL][DOMAIN_NAME]"
click at [416, 171] on div "Apply" at bounding box center [410, 172] width 21 height 11
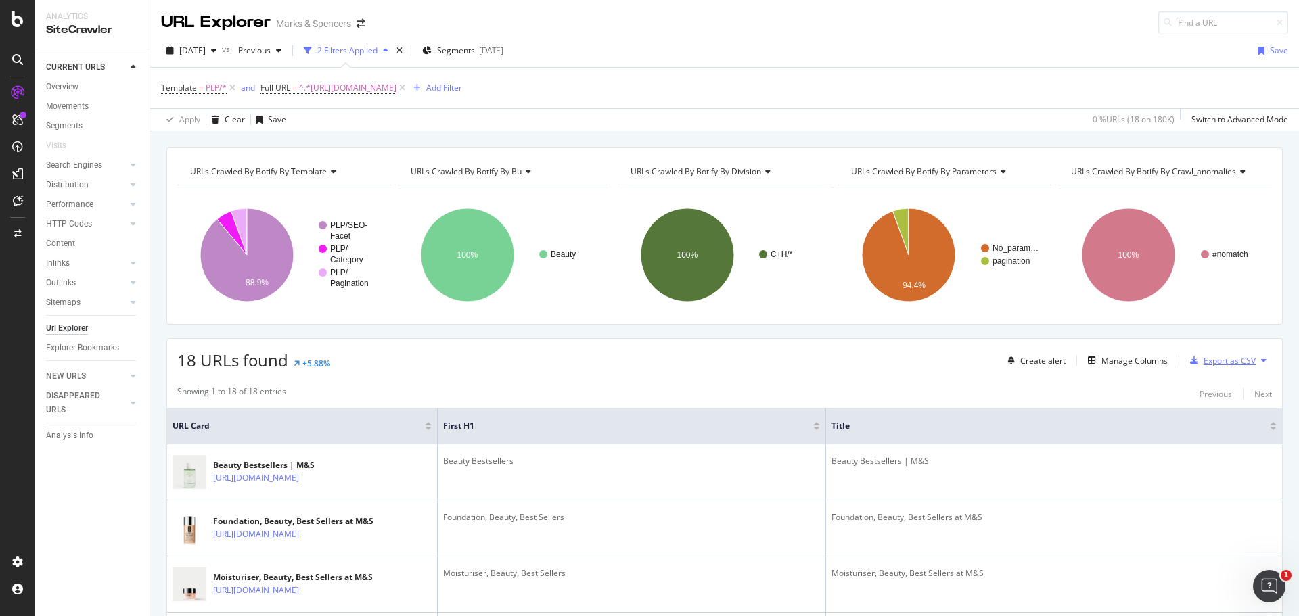
click at [1203, 366] on div "Export as CSV" at bounding box center [1229, 360] width 52 height 11
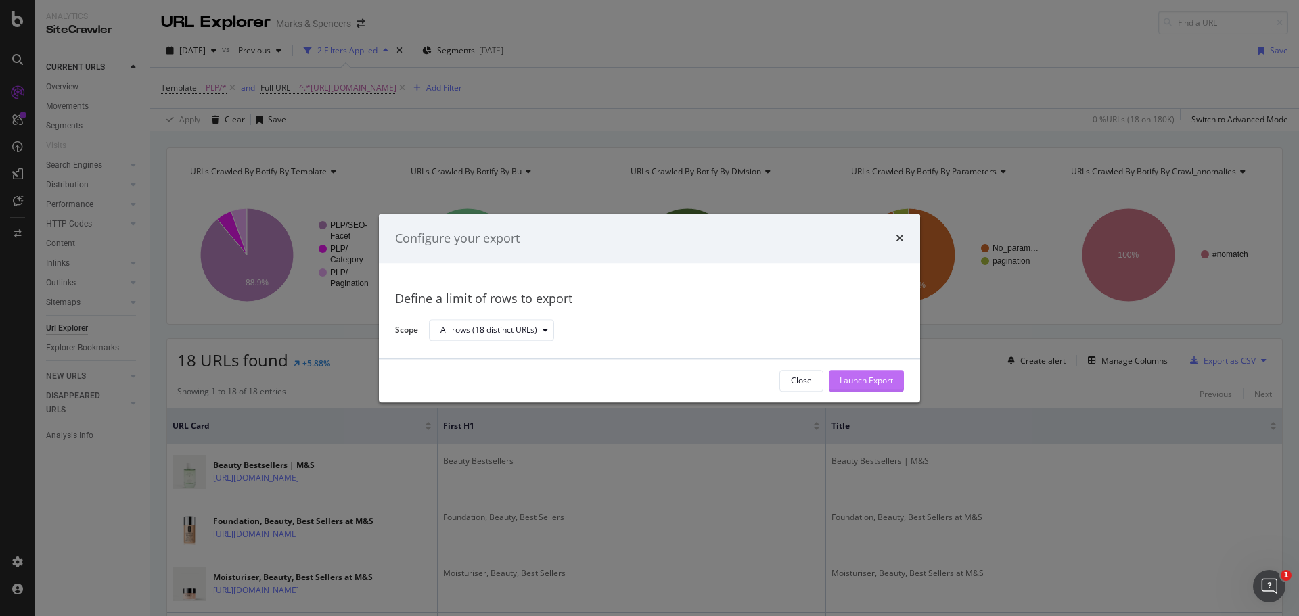
click at [875, 381] on div "Launch Export" at bounding box center [865, 380] width 53 height 11
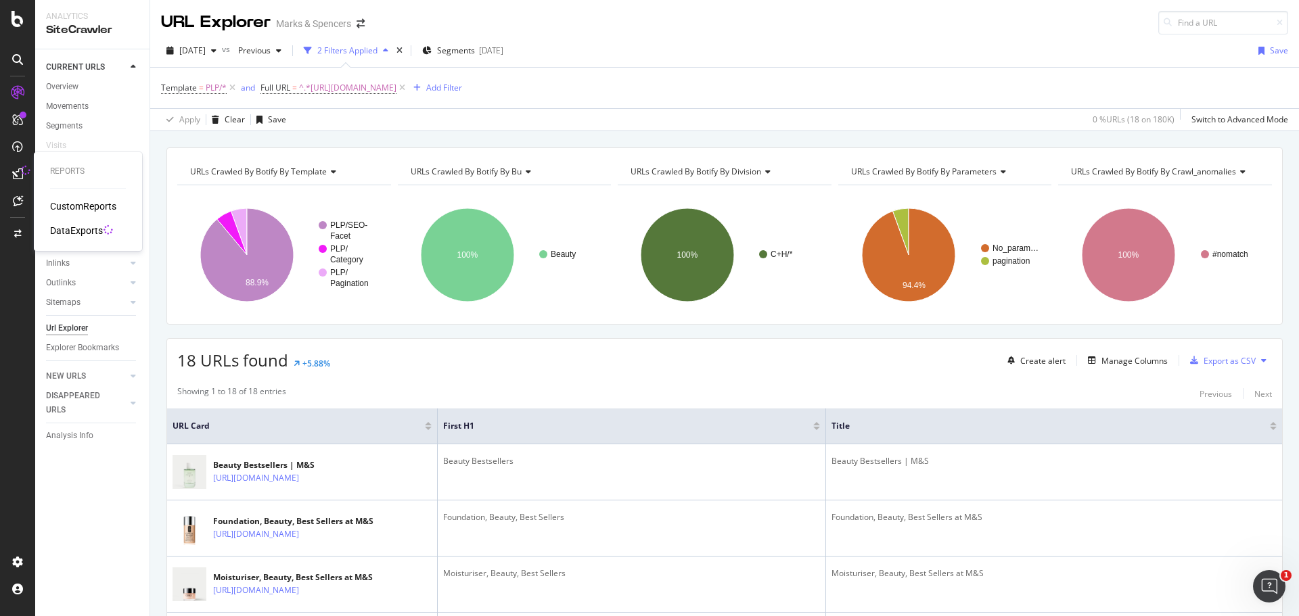
click at [65, 233] on div "DataExports" at bounding box center [76, 231] width 53 height 14
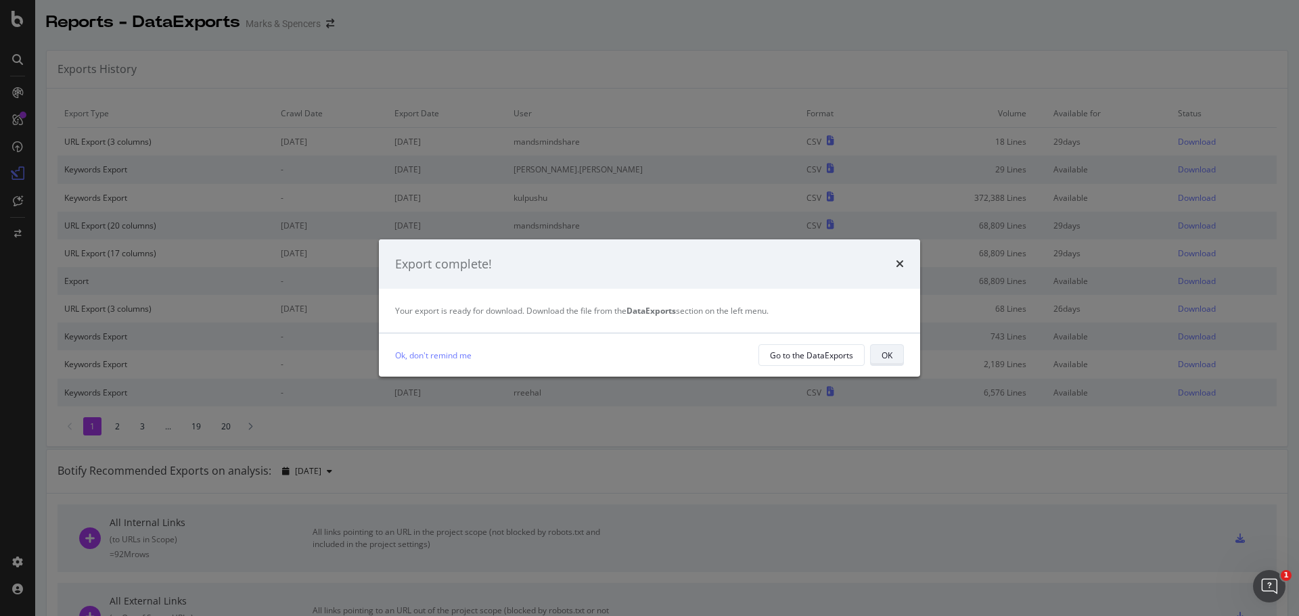
click at [881, 352] on div "OK" at bounding box center [886, 355] width 11 height 11
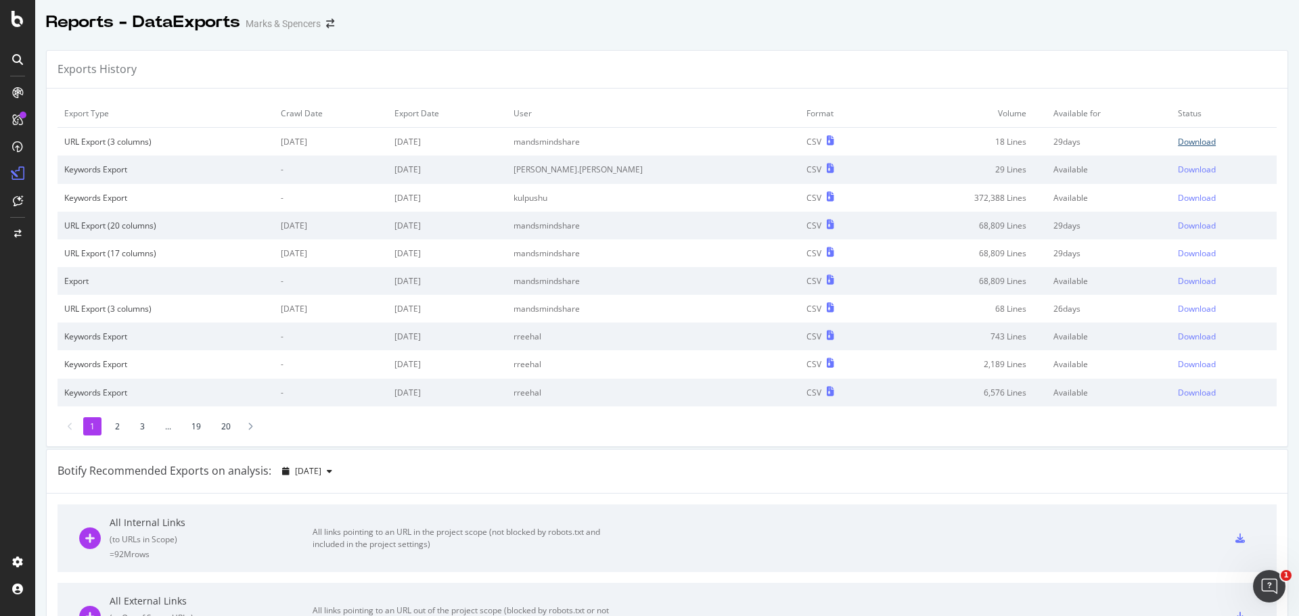
click at [1178, 144] on div "Download" at bounding box center [1197, 141] width 38 height 11
